Goal: Information Seeking & Learning: Learn about a topic

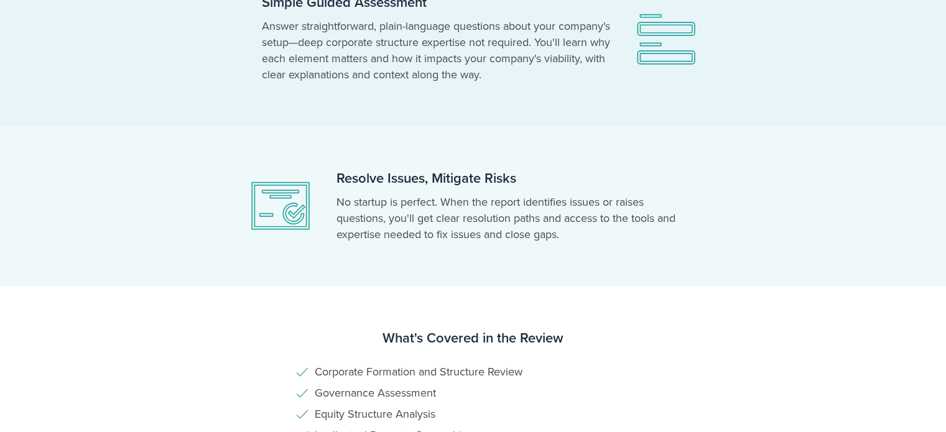
scroll to position [461, 0]
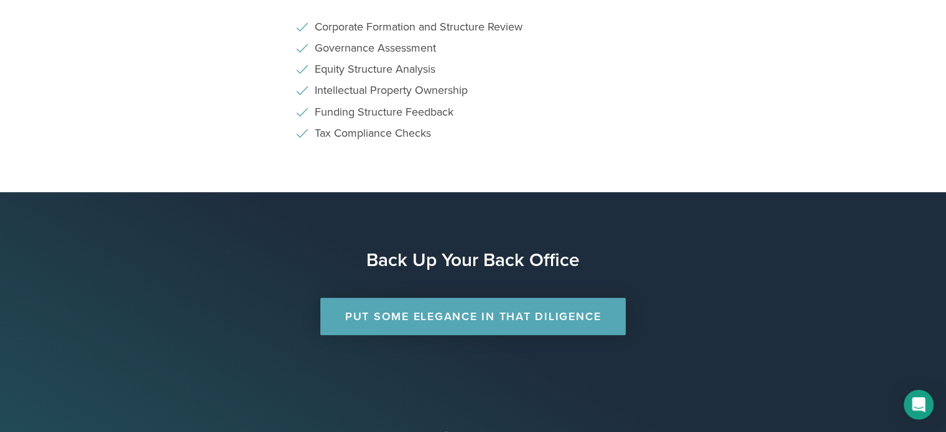
scroll to position [896, 0]
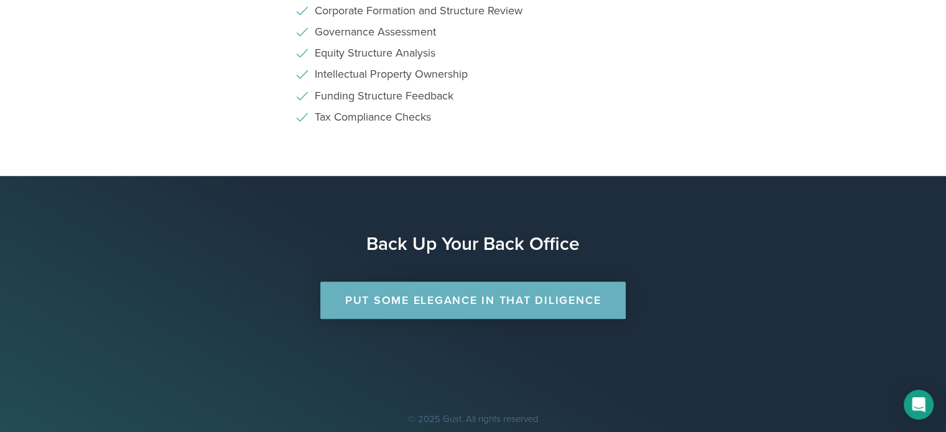
click at [471, 301] on link "Put Some Elegance in that Diligence" at bounding box center [472, 300] width 305 height 37
